Goal: Transaction & Acquisition: Purchase product/service

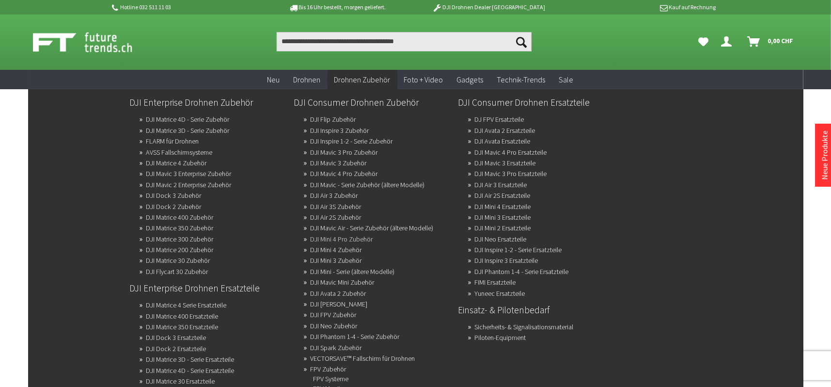
click at [350, 236] on link "DJI Mini 4 Pro Zubehör" at bounding box center [342, 239] width 63 height 14
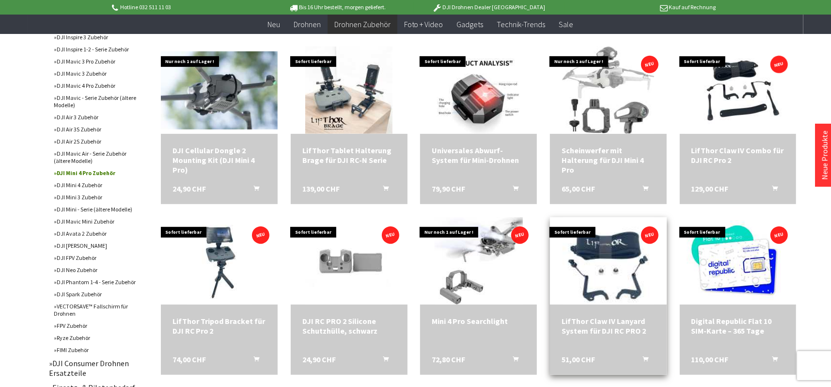
scroll to position [388, 0]
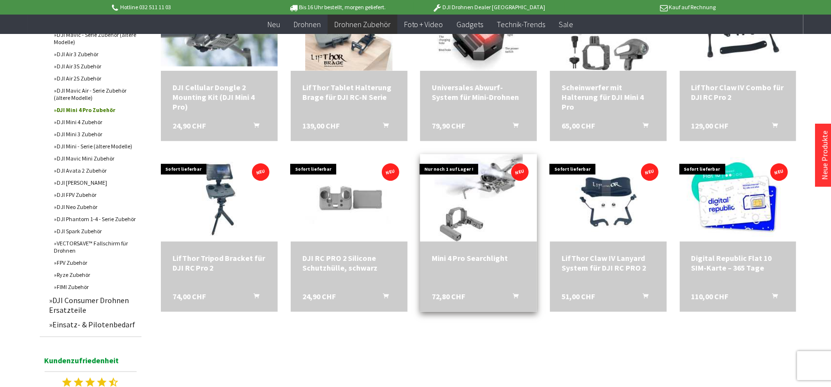
click at [485, 256] on div "Mini 4 Pro Searchlight" at bounding box center [479, 258] width 94 height 10
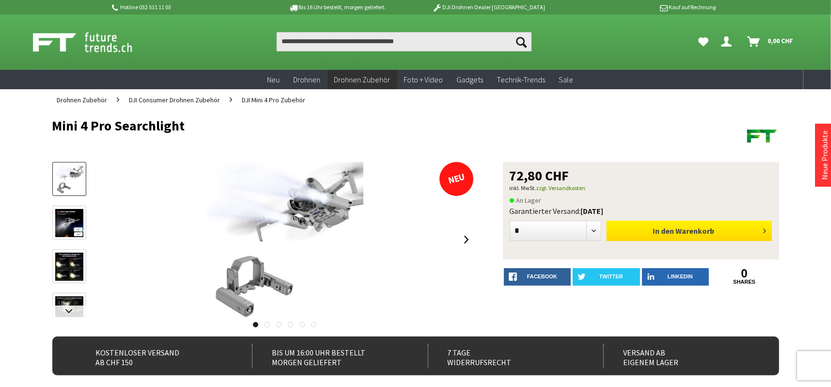
click at [686, 227] on span "Warenkorb" at bounding box center [695, 231] width 39 height 10
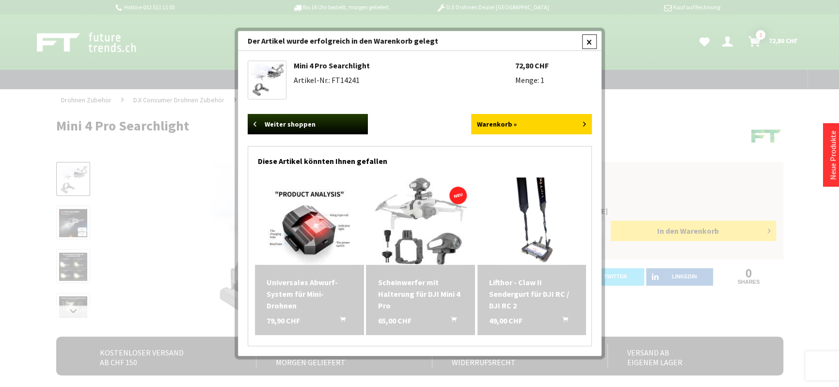
click at [586, 37] on div at bounding box center [589, 41] width 15 height 15
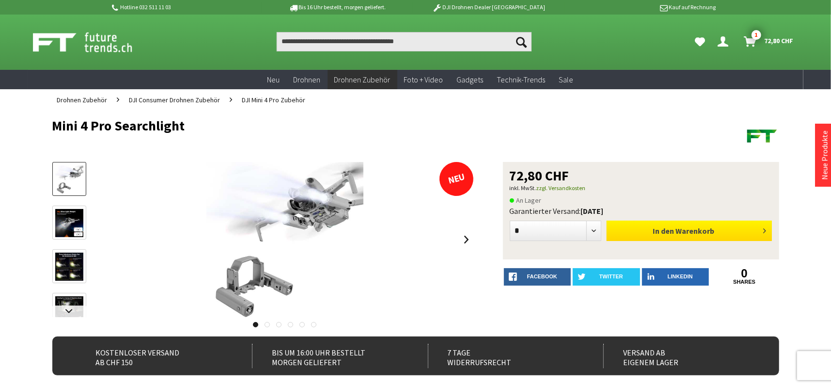
click at [740, 234] on button "In den Warenkorb" at bounding box center [689, 231] width 165 height 20
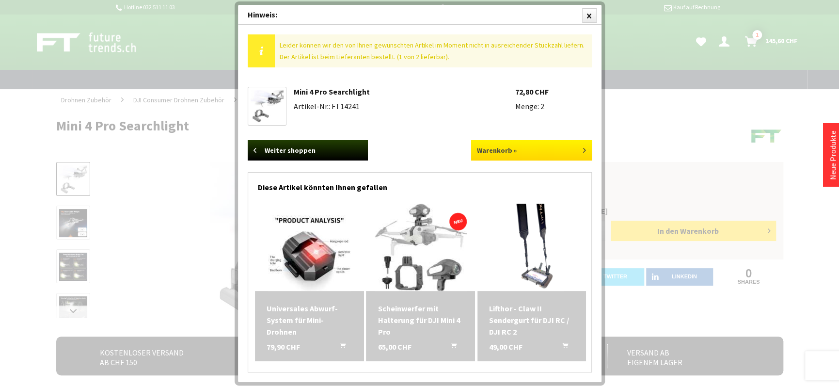
click at [527, 146] on link "Warenkorb »" at bounding box center [531, 150] width 121 height 20
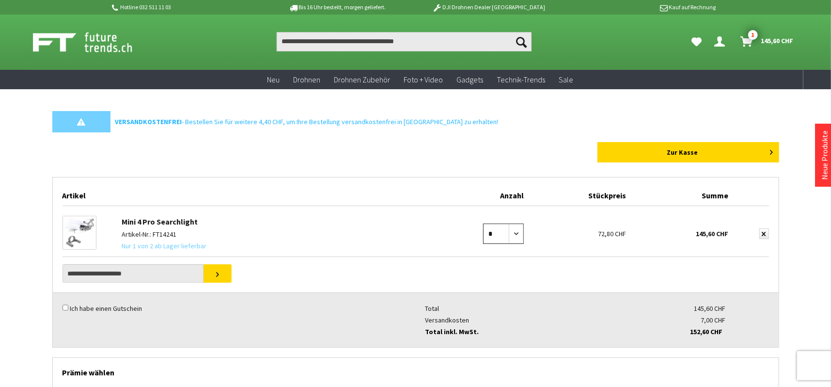
click at [514, 232] on select "* * * * * * * * * ** ** ** ** ** ** ** ** ** ** **" at bounding box center [503, 233] width 41 height 20
select select "*"
click at [483, 223] on select "* * * * * * * * * ** ** ** ** ** ** ** ** ** ** **" at bounding box center [503, 233] width 41 height 20
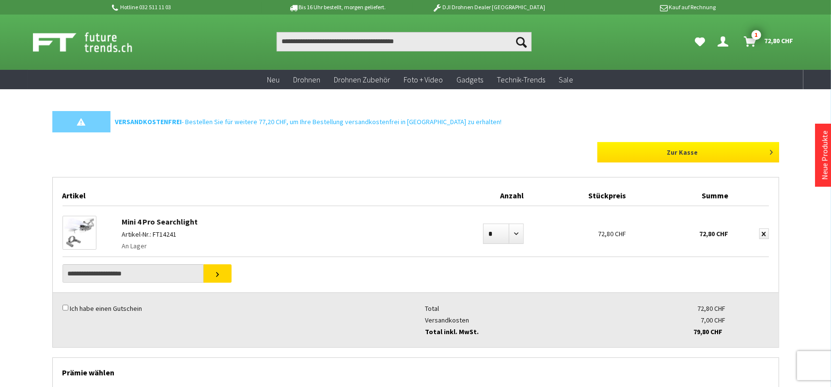
click at [752, 153] on link "Zur Kasse" at bounding box center [689, 152] width 182 height 20
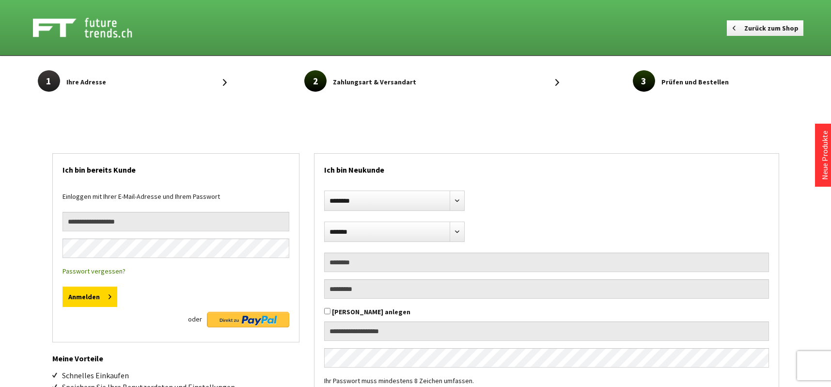
select select "**"
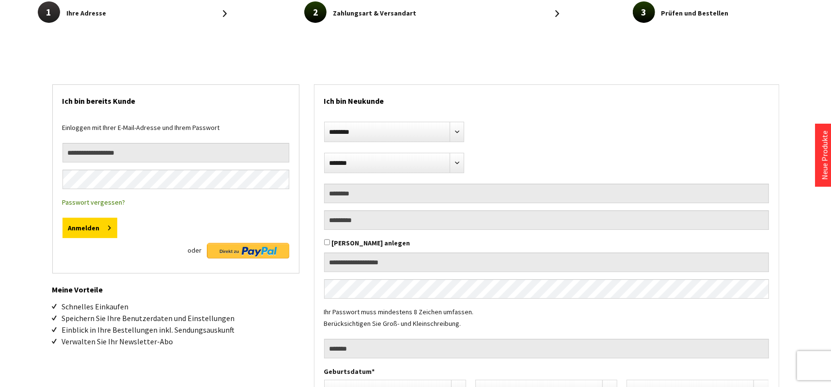
scroll to position [48, 0]
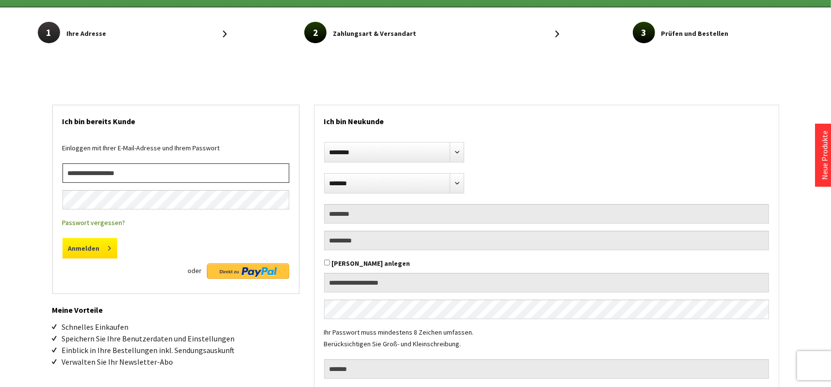
type input "**********"
click at [91, 247] on button "Anmelden" at bounding box center [90, 248] width 55 height 20
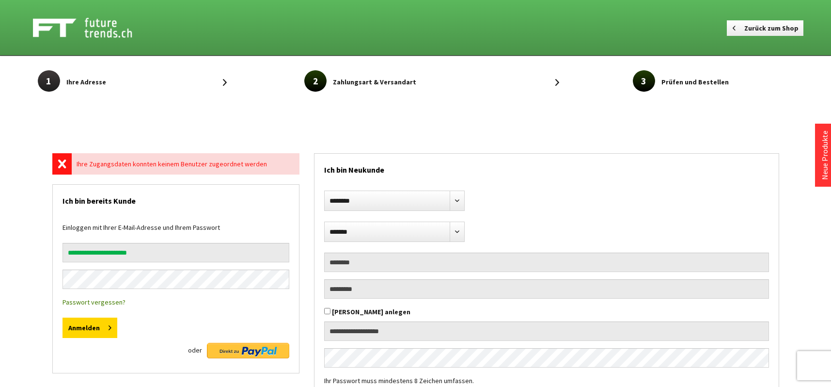
select select "**"
click at [285, 161] on div "Ihre Zugangsdaten konnten keinem Benutzer zugeordnet werden" at bounding box center [185, 163] width 227 height 21
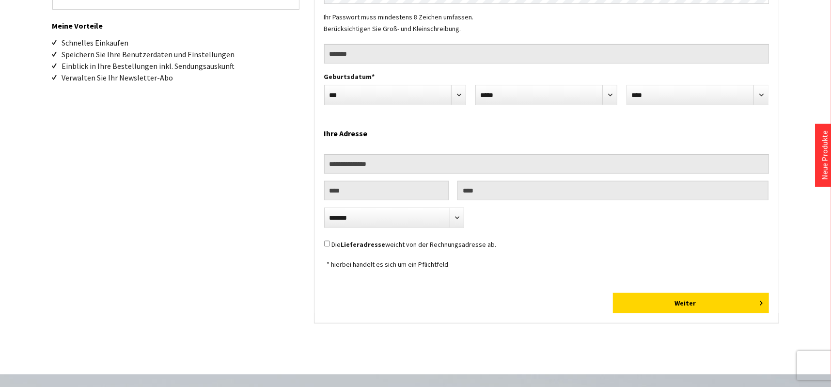
scroll to position [388, 0]
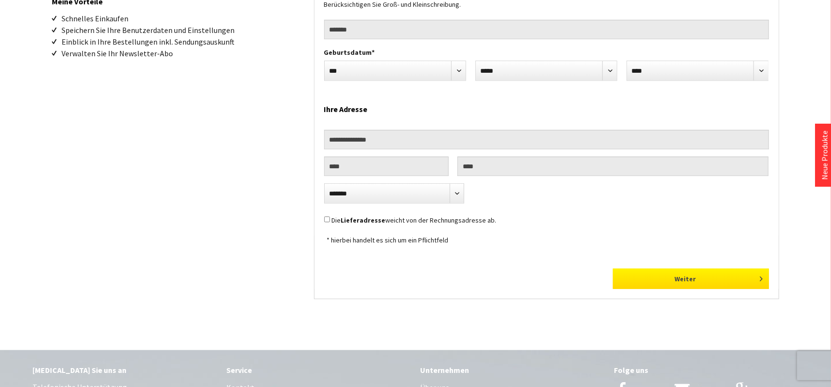
click at [726, 278] on button "Weiter" at bounding box center [691, 279] width 156 height 20
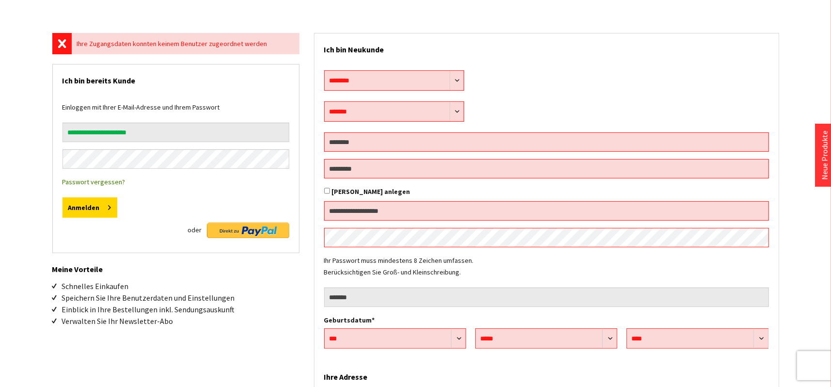
scroll to position [0, 0]
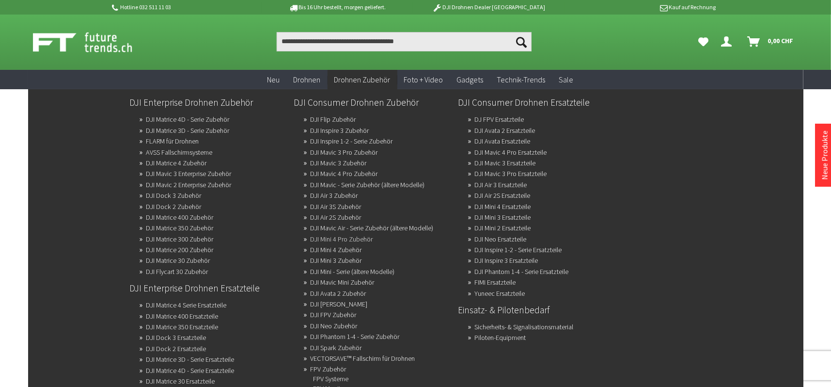
click at [357, 232] on link "DJI Mini 4 Pro Zubehör" at bounding box center [342, 239] width 63 height 14
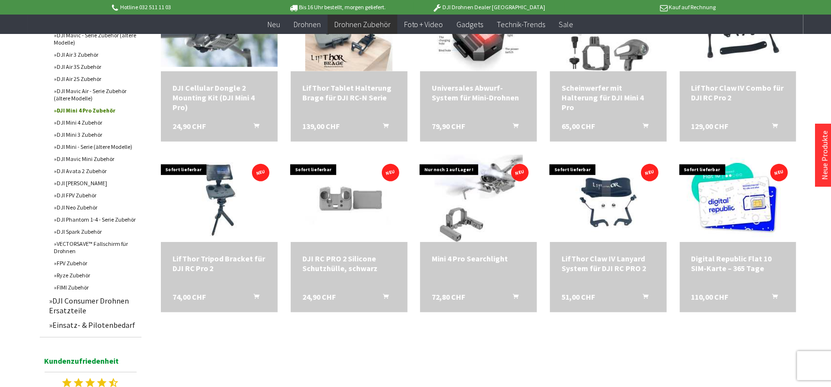
scroll to position [388, 0]
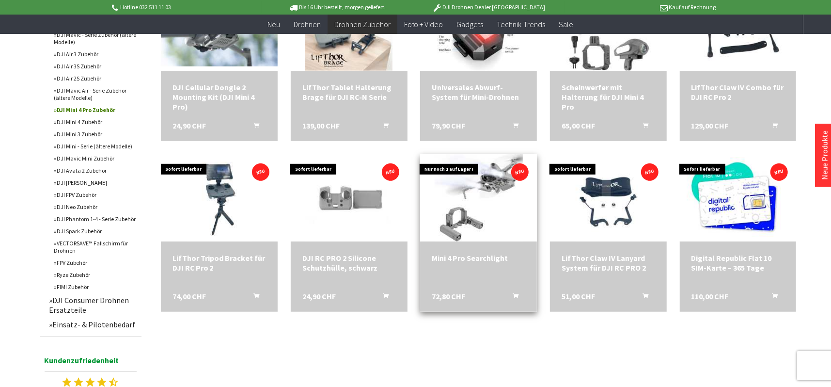
click at [453, 283] on div "Mini 4 Pro Searchlight 72,80 CHF In den Warenkorb" at bounding box center [478, 276] width 117 height 70
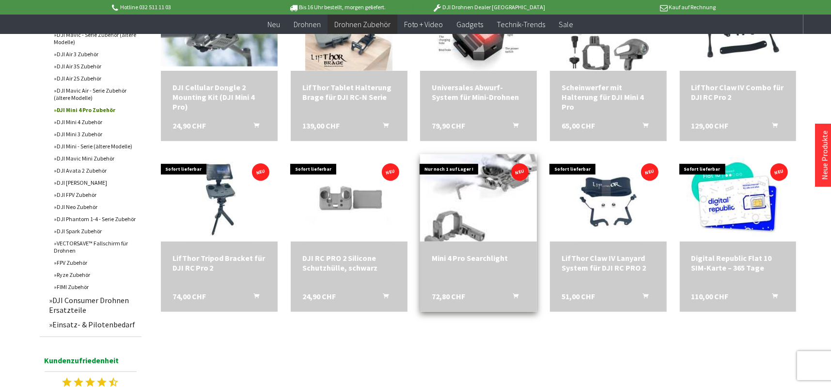
click at [477, 206] on img at bounding box center [479, 198] width 124 height 122
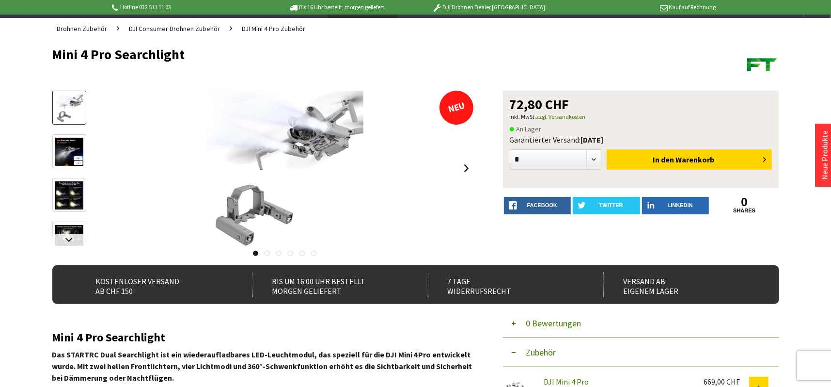
scroll to position [48, 0]
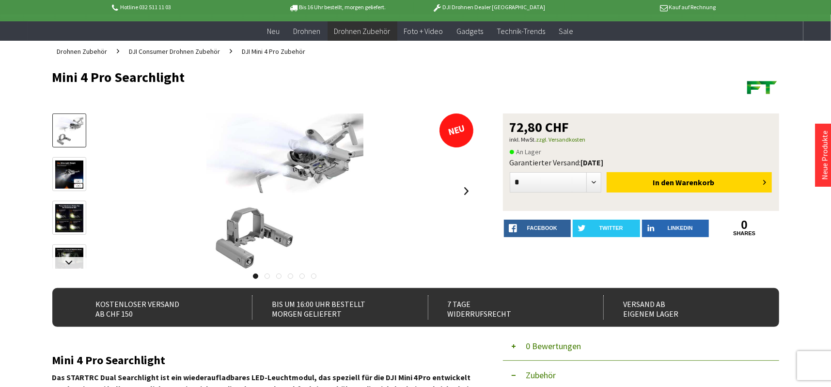
click at [268, 275] on link at bounding box center [267, 275] width 5 height 5
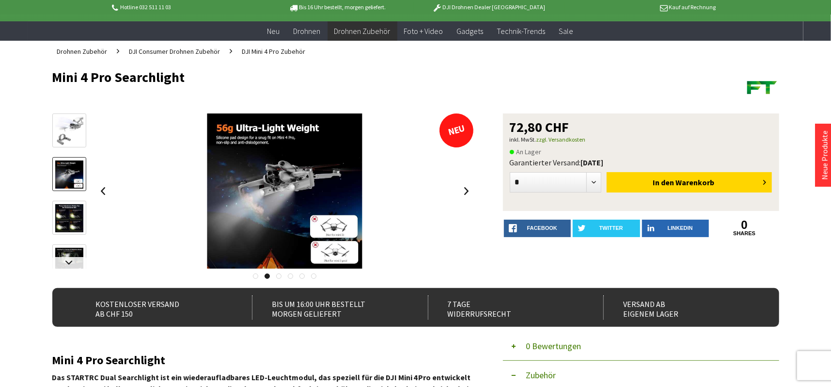
click at [277, 275] on link at bounding box center [278, 275] width 5 height 5
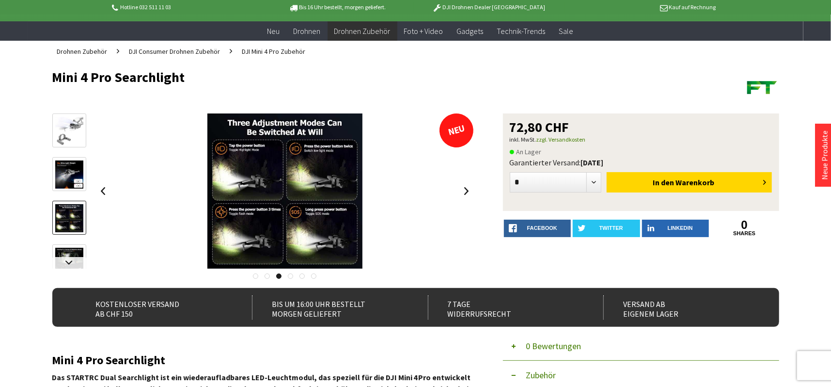
click at [290, 273] on link at bounding box center [290, 275] width 5 height 5
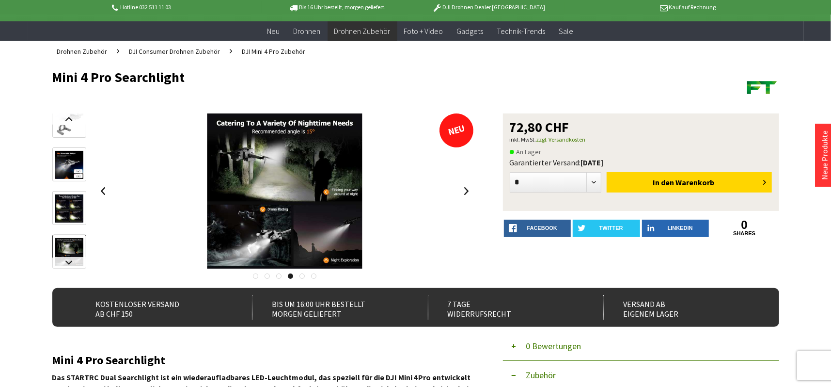
click at [303, 275] on link at bounding box center [302, 275] width 5 height 5
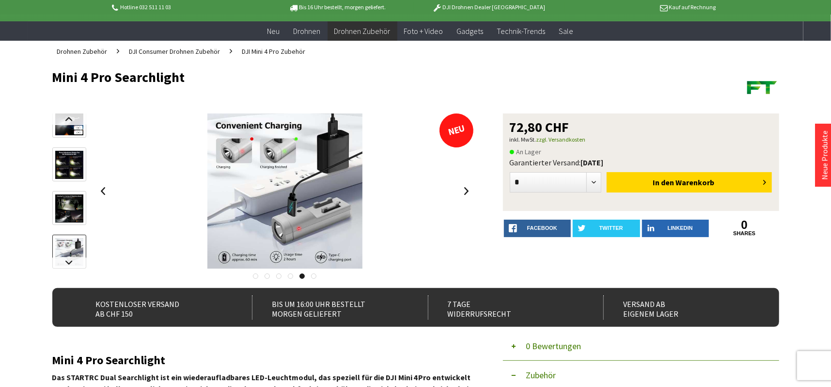
click at [314, 274] on link at bounding box center [313, 275] width 5 height 5
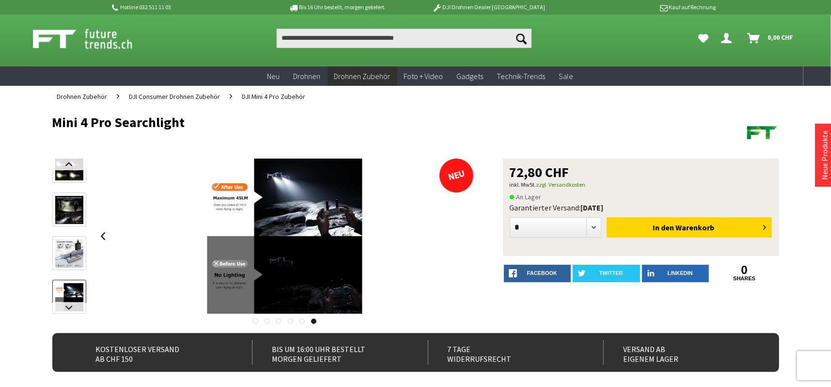
scroll to position [0, 0]
